Goal: Information Seeking & Learning: Learn about a topic

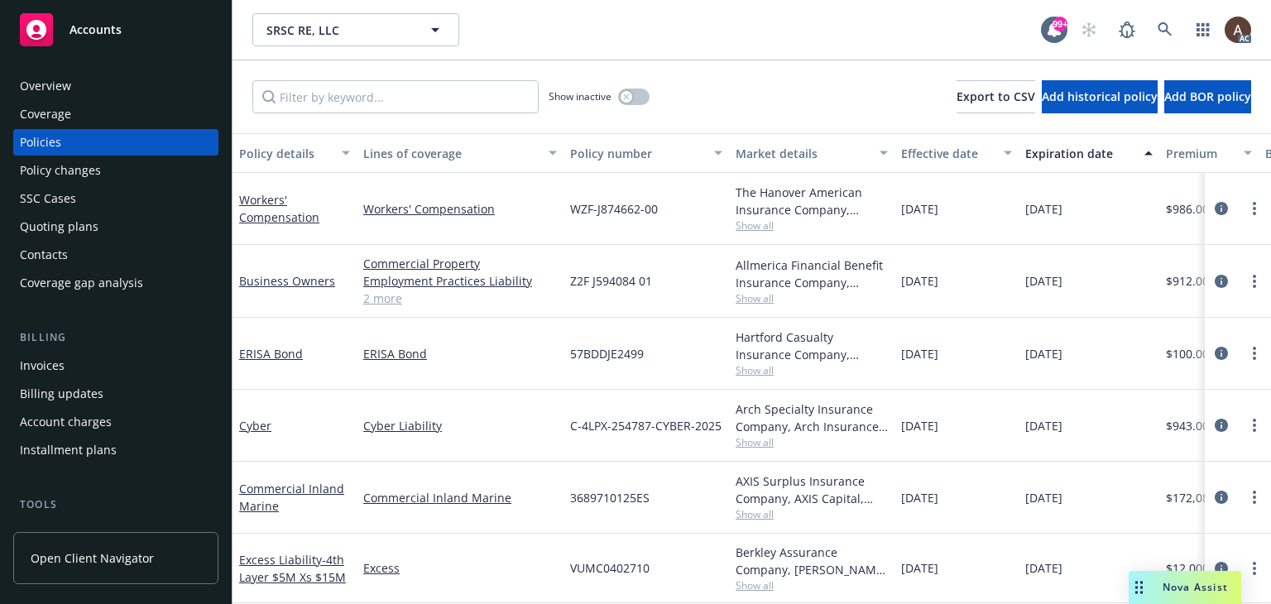
click at [122, 172] on div "Policy changes" at bounding box center [116, 170] width 192 height 26
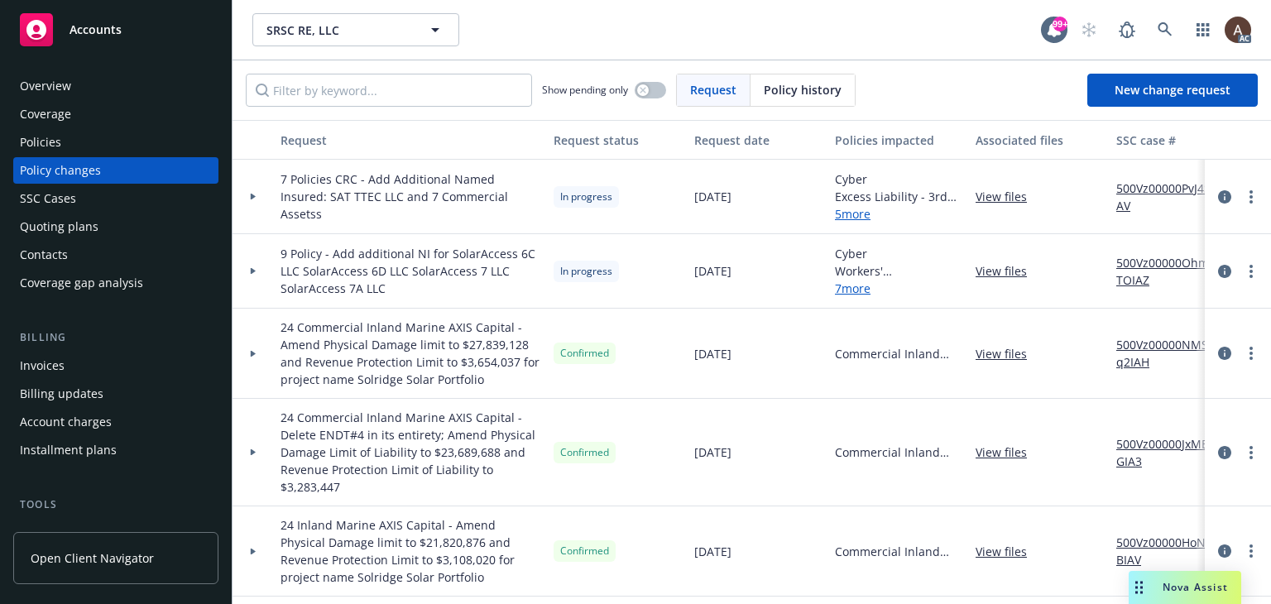
click at [253, 196] on icon at bounding box center [253, 197] width 5 height 7
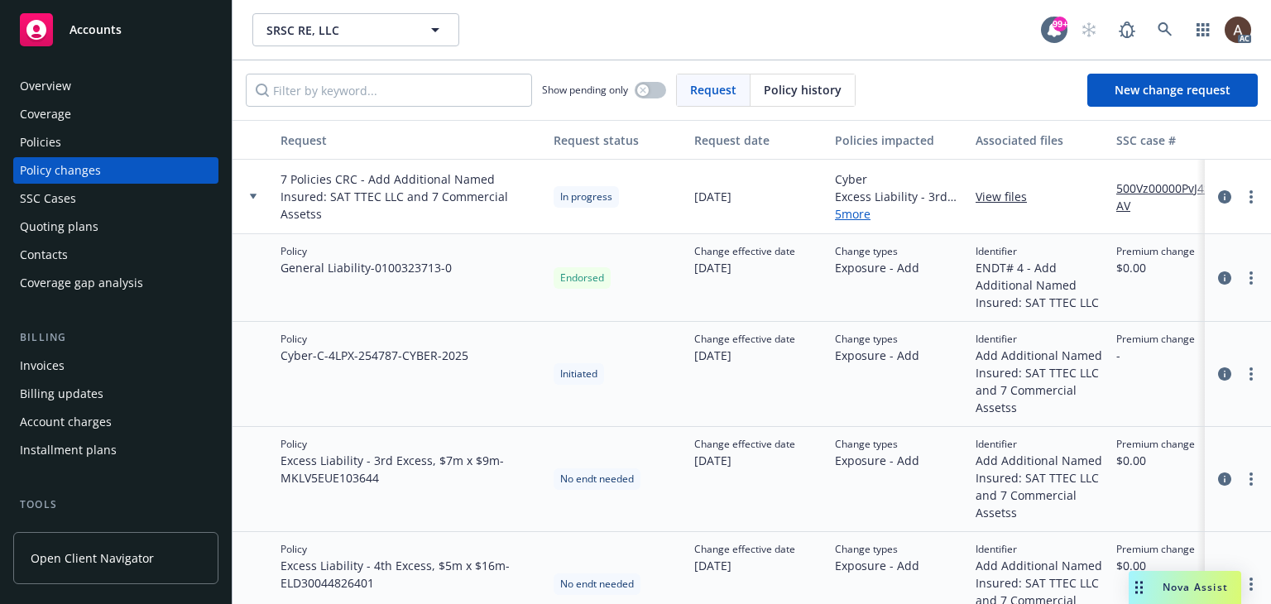
scroll to position [248, 0]
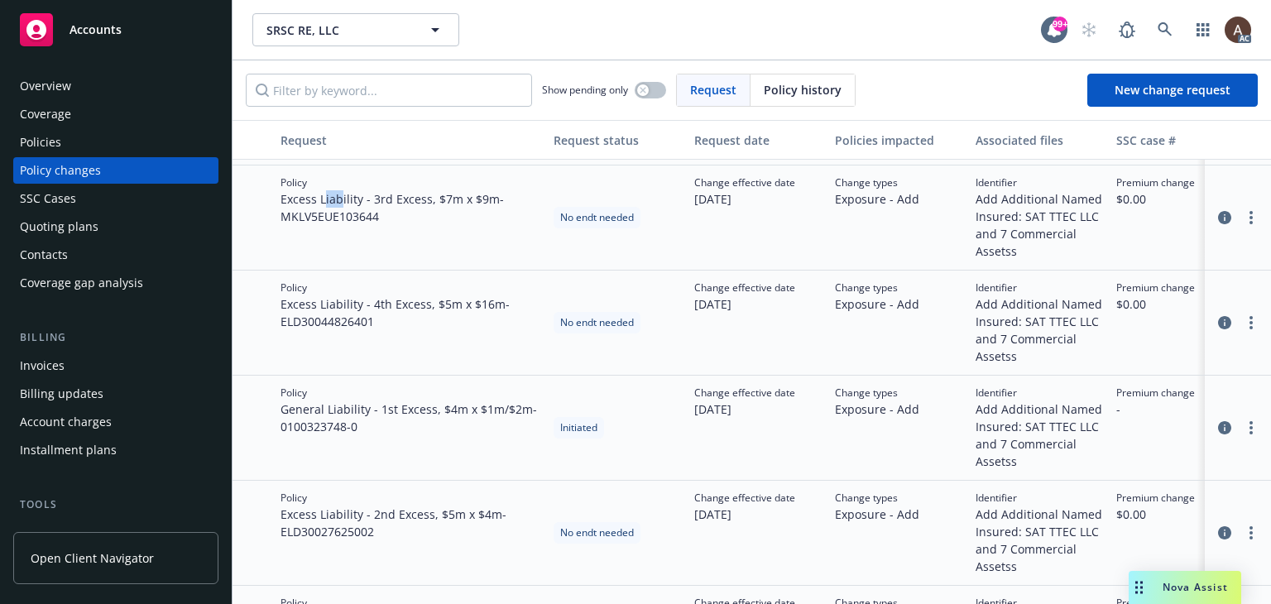
drag, startPoint x: 324, startPoint y: 199, endPoint x: 341, endPoint y: 199, distance: 17.4
click at [341, 199] on span "Excess Liability - 3rd Excess, $7m x $9m - MKLV5EUE103644" at bounding box center [411, 207] width 260 height 35
drag, startPoint x: 324, startPoint y: 306, endPoint x: 352, endPoint y: 310, distance: 28.4
click at [352, 310] on span "Excess Liability - 4th Excess, $5m x $16m - ELD30044826401" at bounding box center [411, 312] width 260 height 35
drag, startPoint x: 329, startPoint y: 509, endPoint x: 355, endPoint y: 515, distance: 27.1
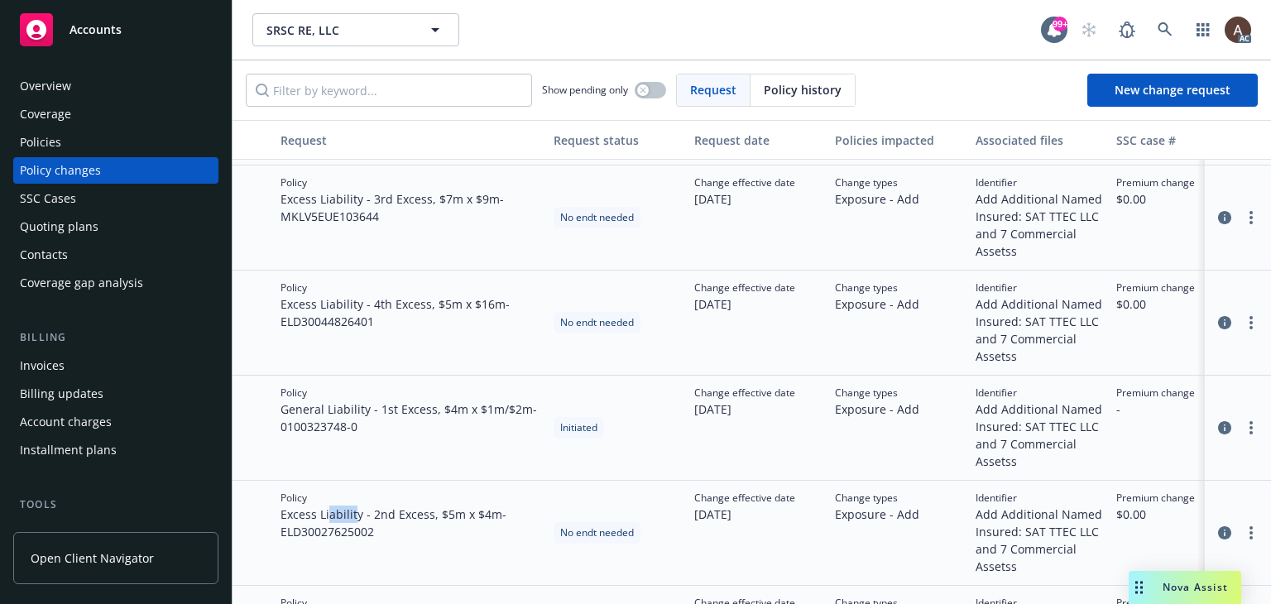
click at [355, 515] on span "Excess Liability - 2nd Excess, $5m x $4m - ELD30027625002" at bounding box center [411, 523] width 260 height 35
